Goal: Find specific page/section: Find specific page/section

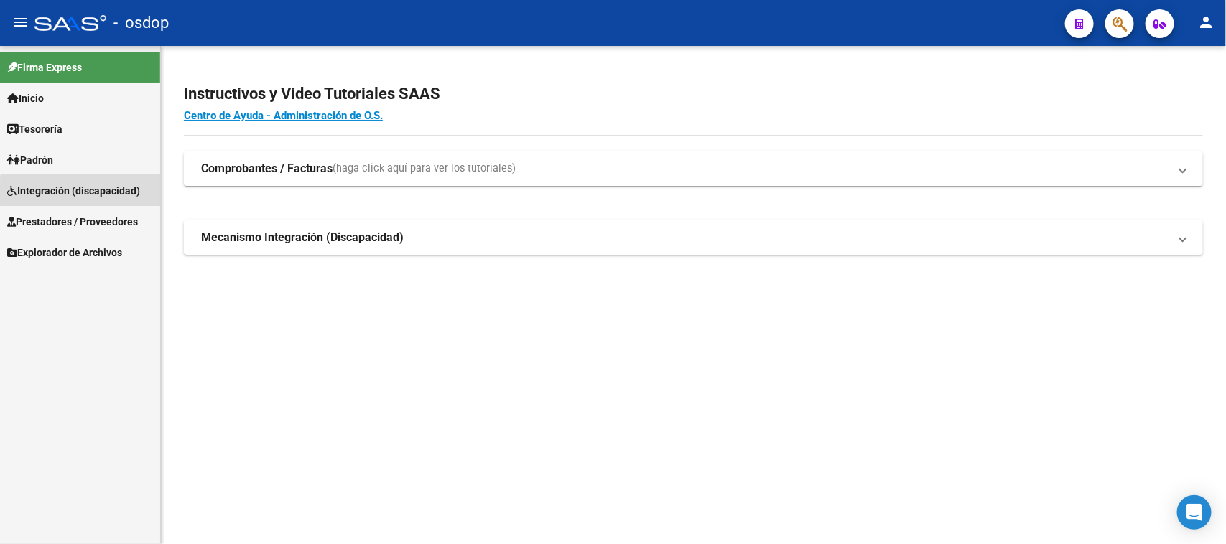
click at [81, 192] on span "Integración (discapacidad)" at bounding box center [73, 191] width 133 height 16
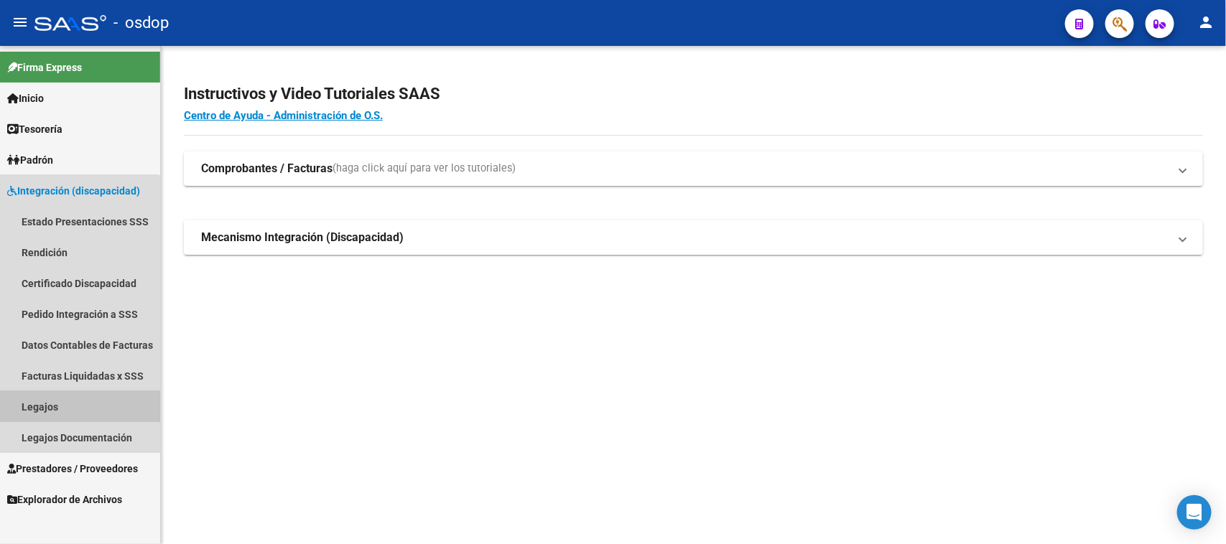
click at [49, 414] on link "Legajos" at bounding box center [80, 406] width 160 height 31
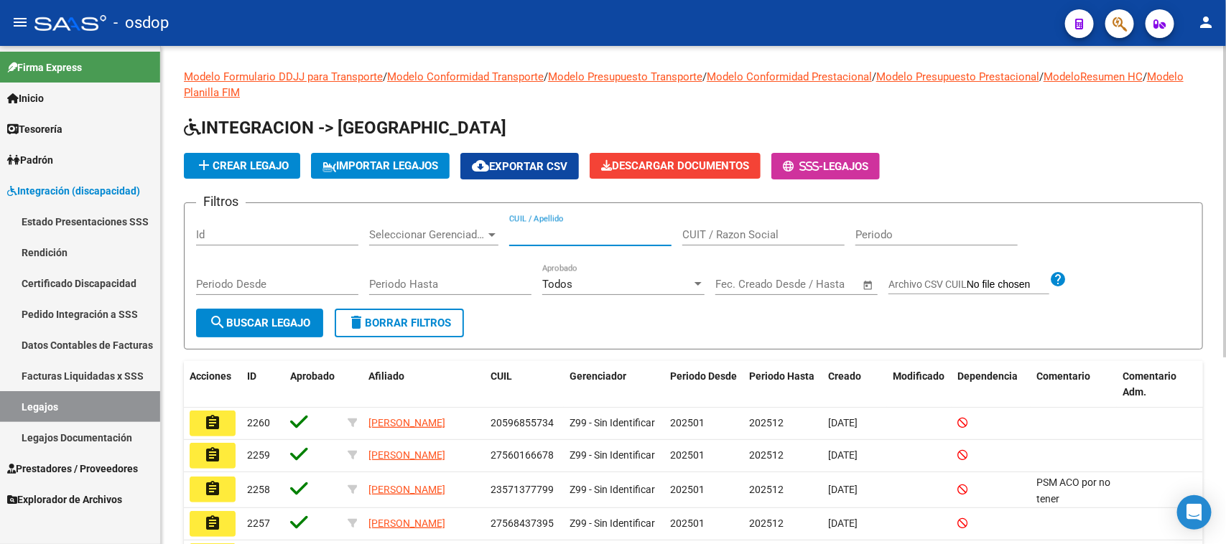
click at [575, 228] on input "CUIL / Apellido" at bounding box center [590, 234] width 162 height 13
type input "maciel"
click at [288, 322] on span "search Buscar Legajo" at bounding box center [259, 323] width 101 height 13
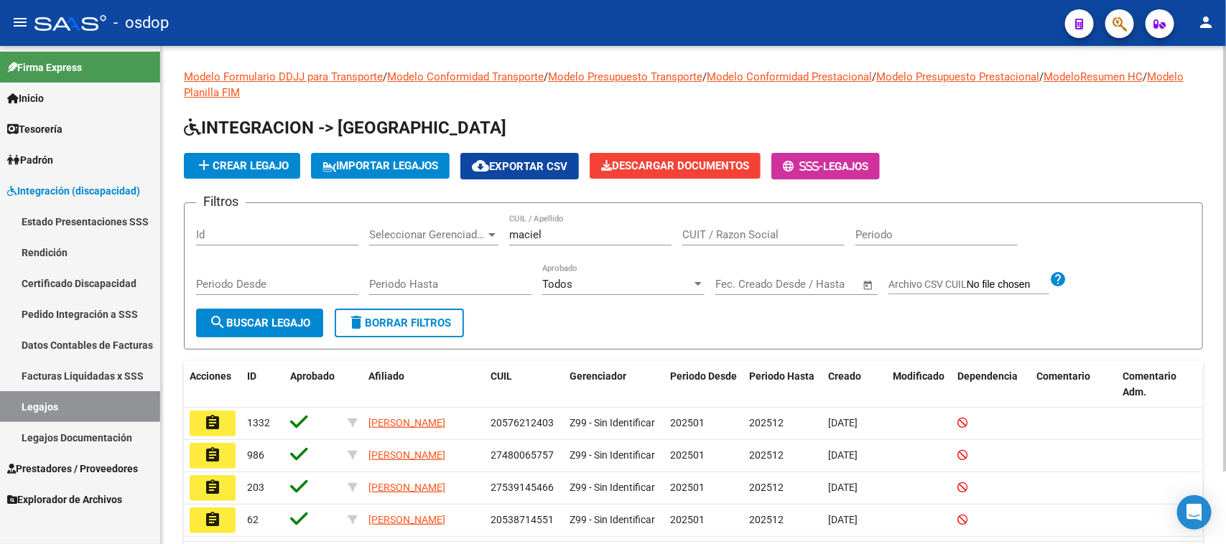
scroll to position [85, 0]
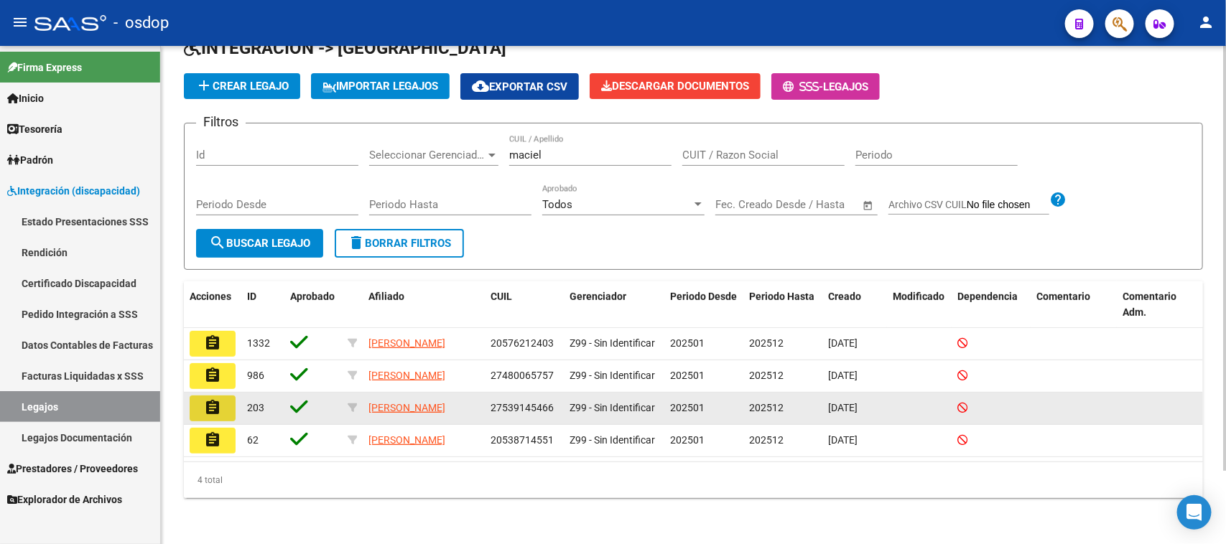
click at [213, 404] on mat-icon "assignment" at bounding box center [212, 407] width 17 height 17
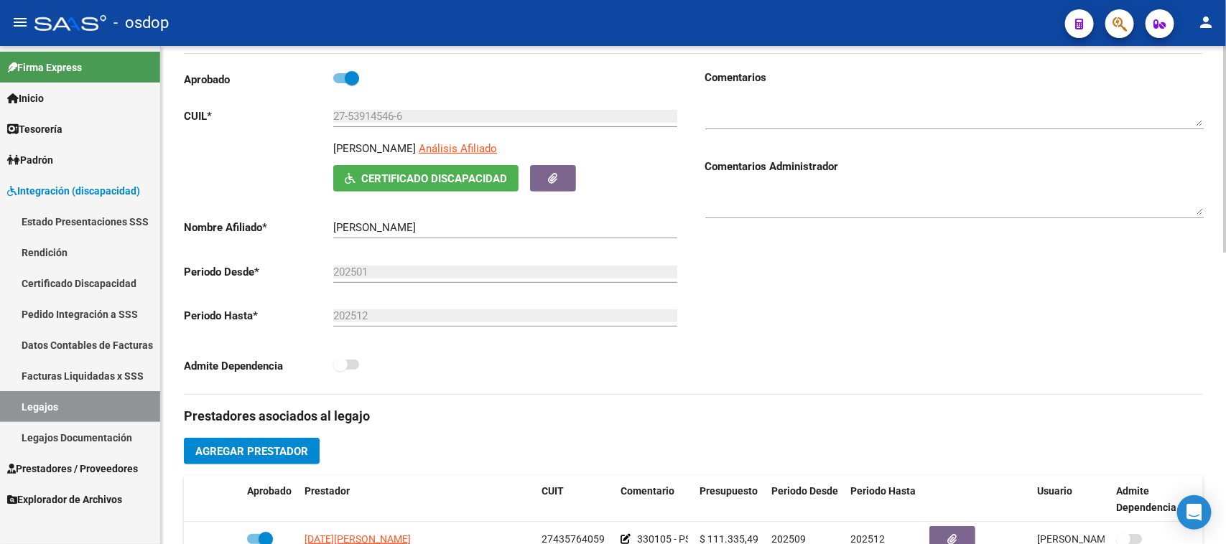
scroll to position [359, 0]
